Goal: Check status: Verify the current state of an ongoing process or item

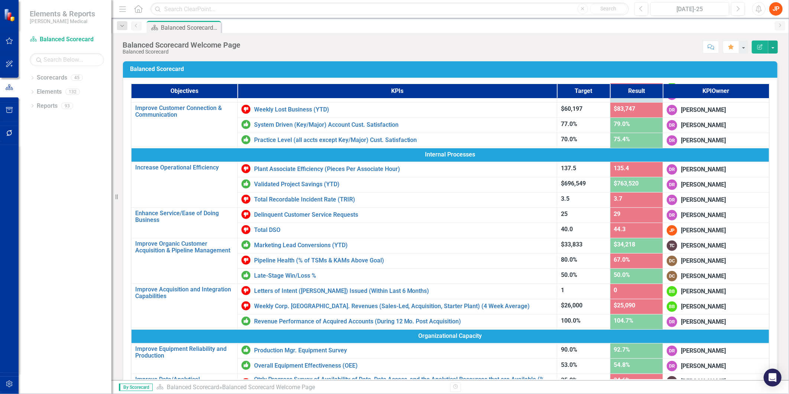
scroll to position [165, 0]
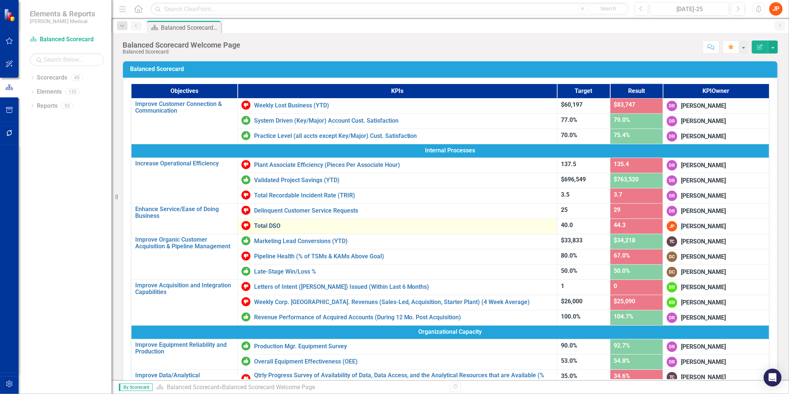
click at [263, 224] on link "Total DSO" at bounding box center [403, 226] width 299 height 7
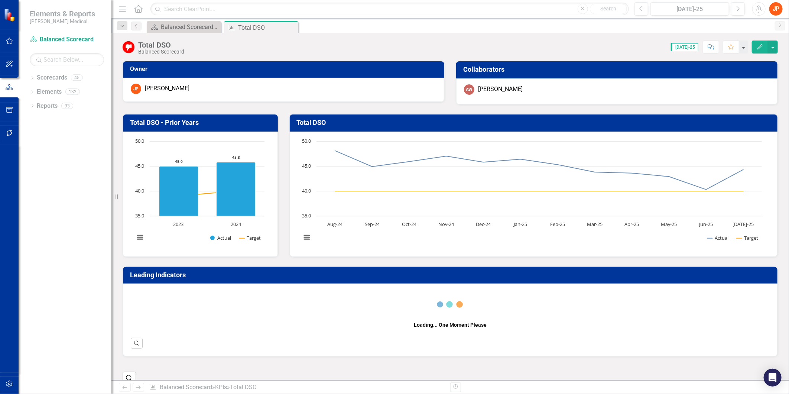
scroll to position [247, 0]
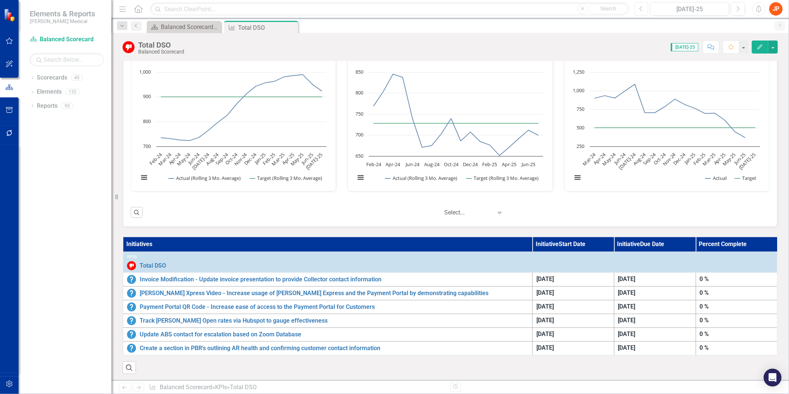
click at [639, 8] on icon "Previous" at bounding box center [641, 9] width 4 height 7
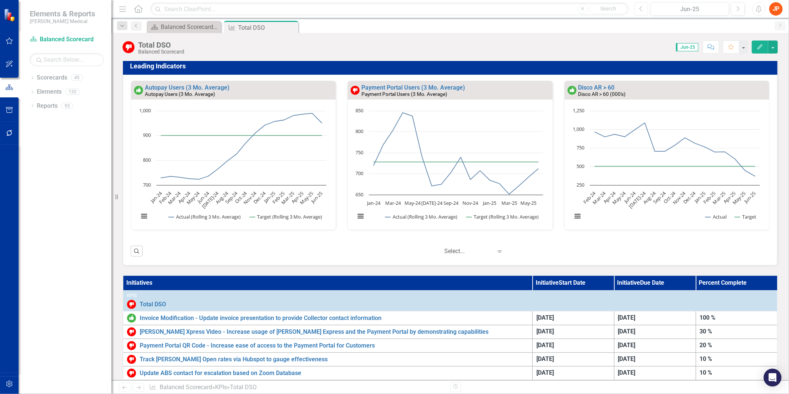
scroll to position [289, 0]
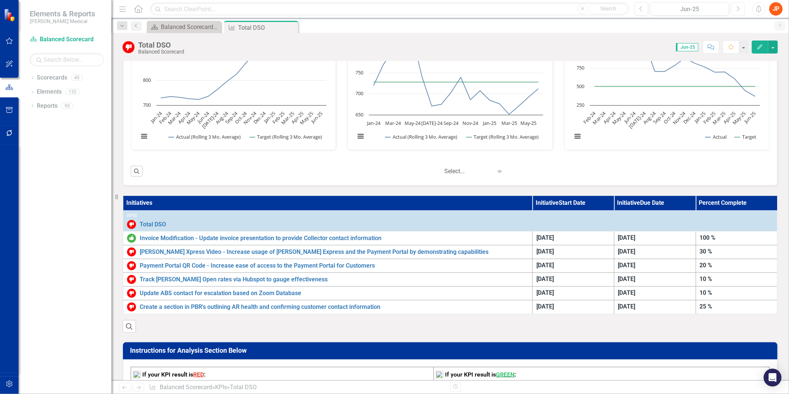
click at [737, 7] on icon "Next" at bounding box center [738, 9] width 4 height 7
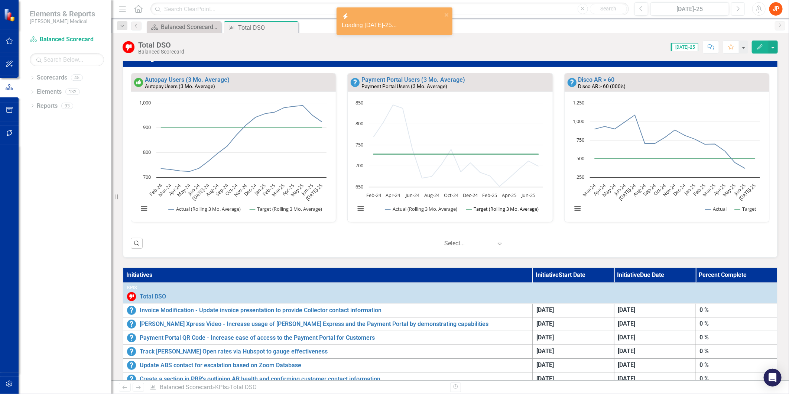
scroll to position [247, 0]
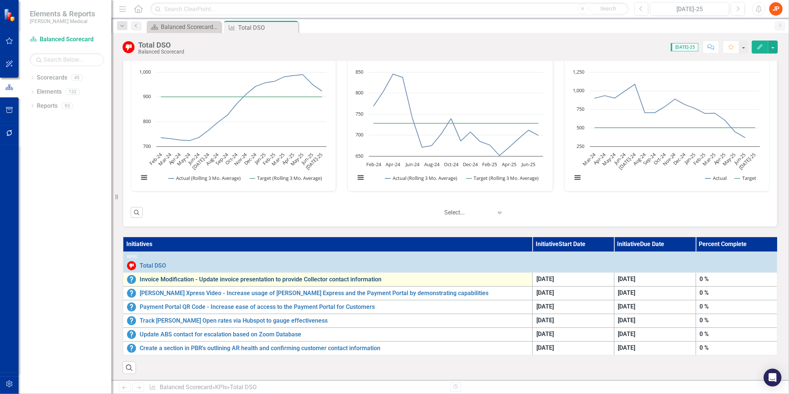
click at [341, 278] on link "Invoice Modification - Update invoice presentation to provide Collector contact…" at bounding box center [334, 279] width 389 height 7
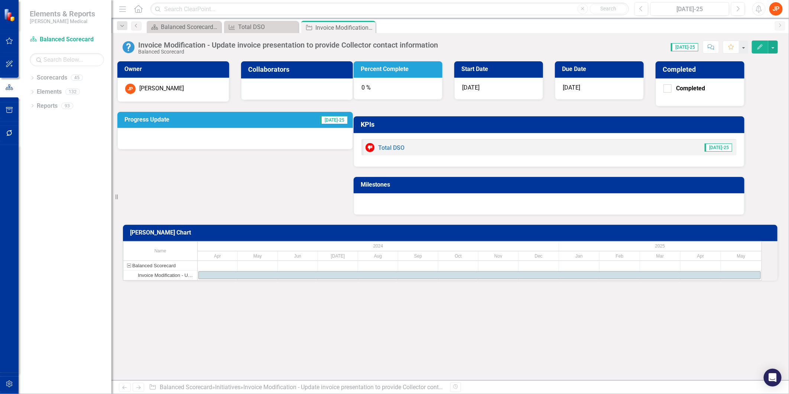
click at [442, 84] on div "0 %" at bounding box center [398, 89] width 89 height 22
click at [773, 48] on button "button" at bounding box center [773, 46] width 10 height 13
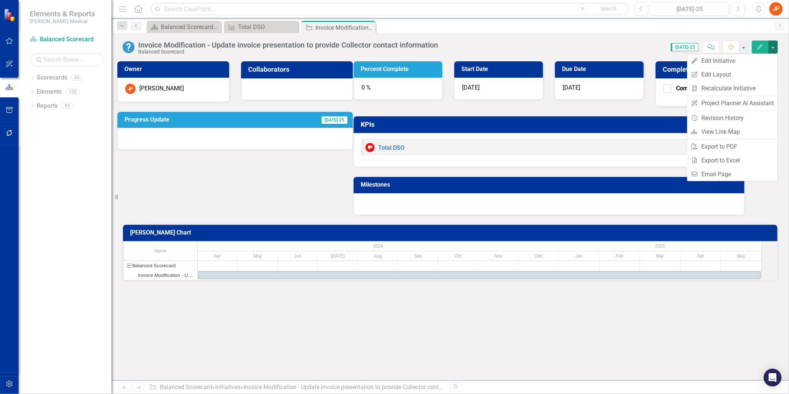
click at [621, 45] on div "Score: 0.00 [DATE]-25 Completed Comment Favorite Edit" at bounding box center [610, 46] width 336 height 13
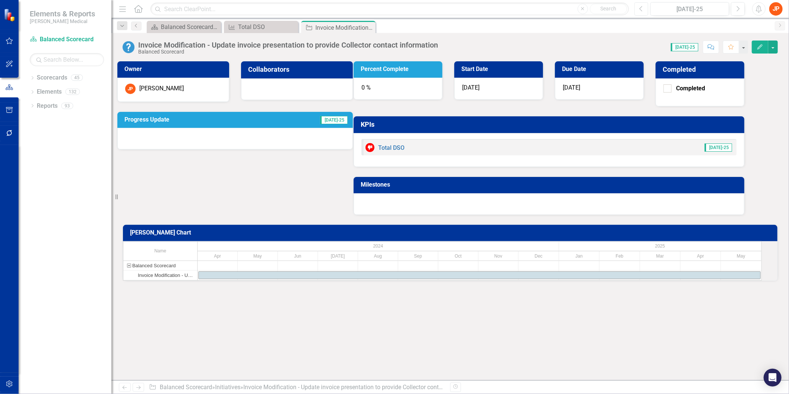
click at [642, 6] on icon "button" at bounding box center [640, 8] width 3 height 5
